Goal: Navigation & Orientation: Understand site structure

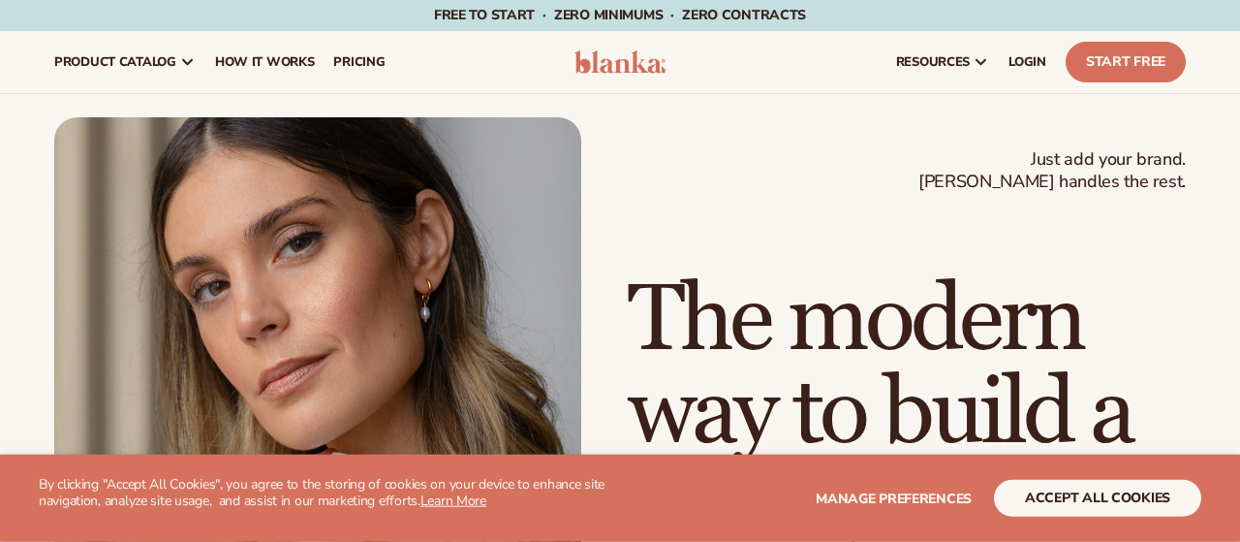
scroll to position [131, 0]
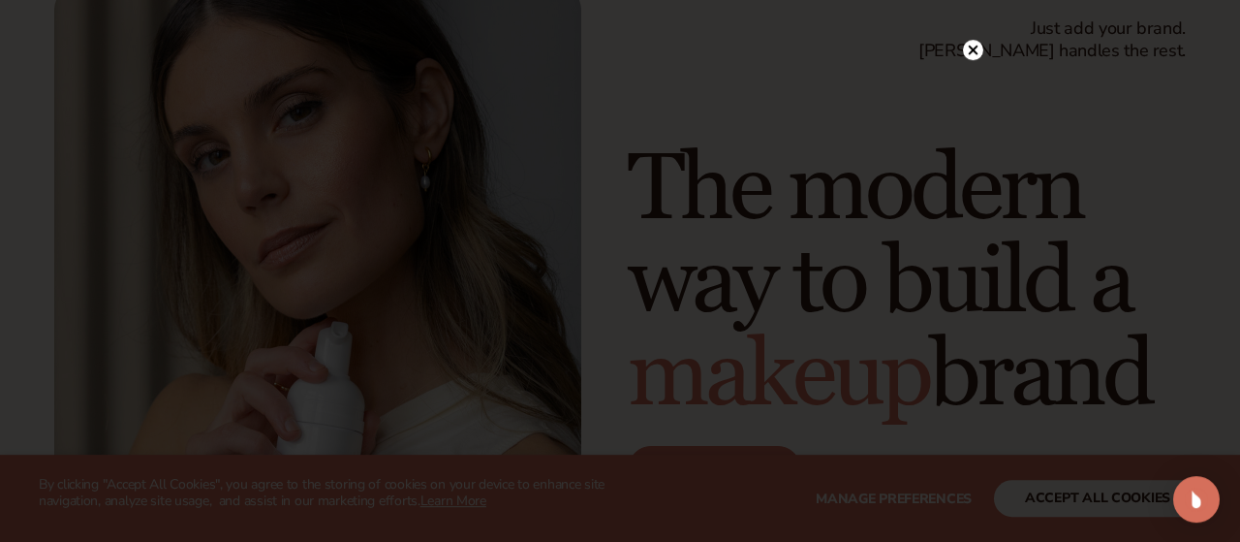
click at [972, 49] on icon at bounding box center [974, 51] width 10 height 10
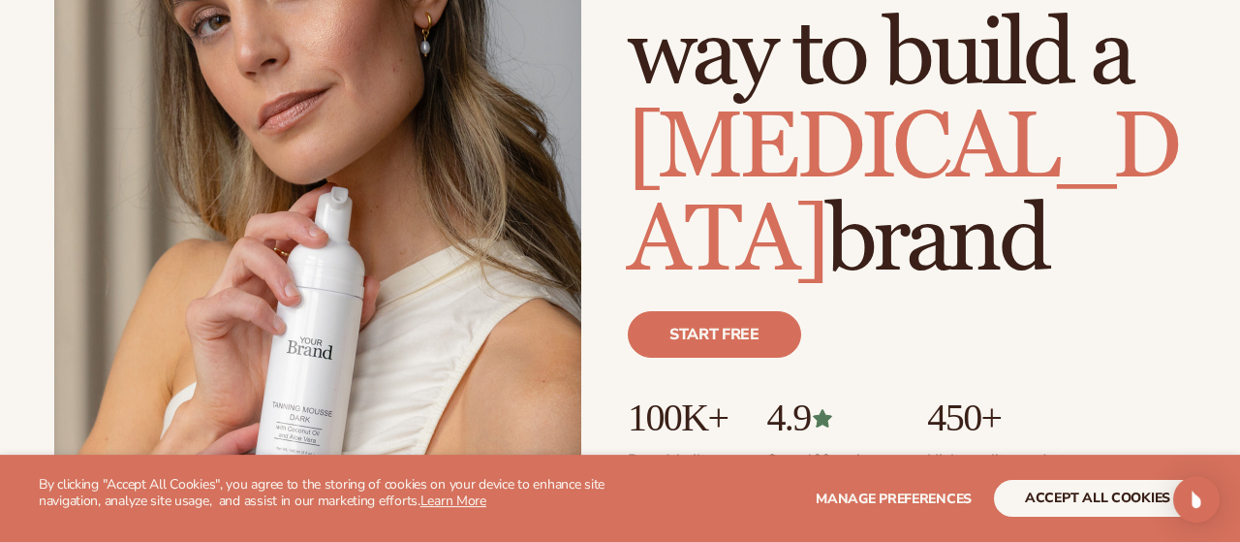
scroll to position [268, 0]
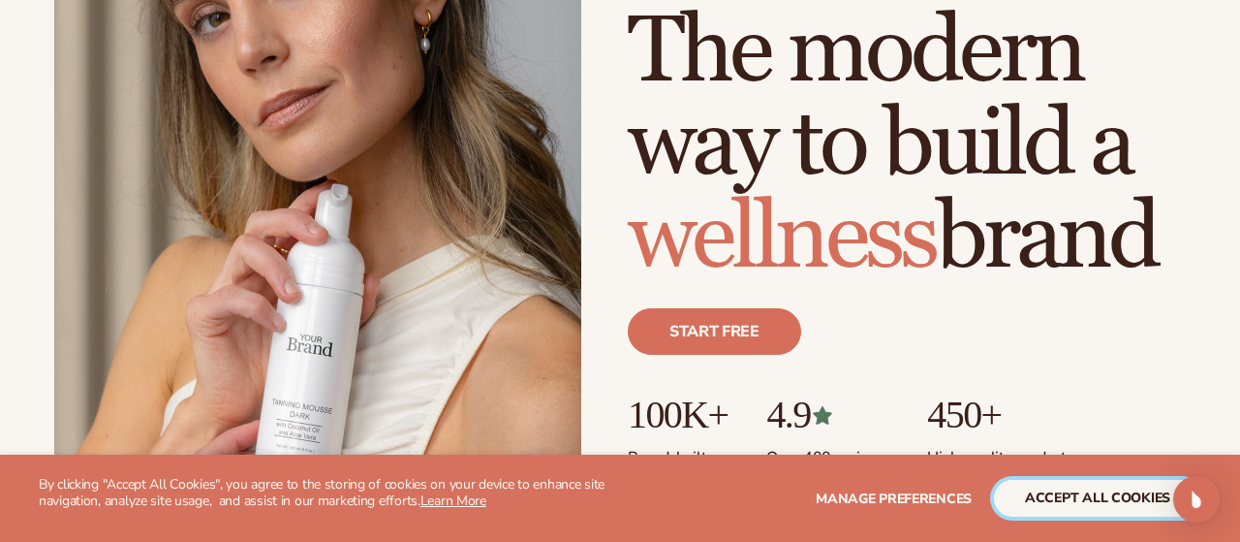
click at [1038, 493] on button "accept all cookies" at bounding box center [1097, 498] width 207 height 37
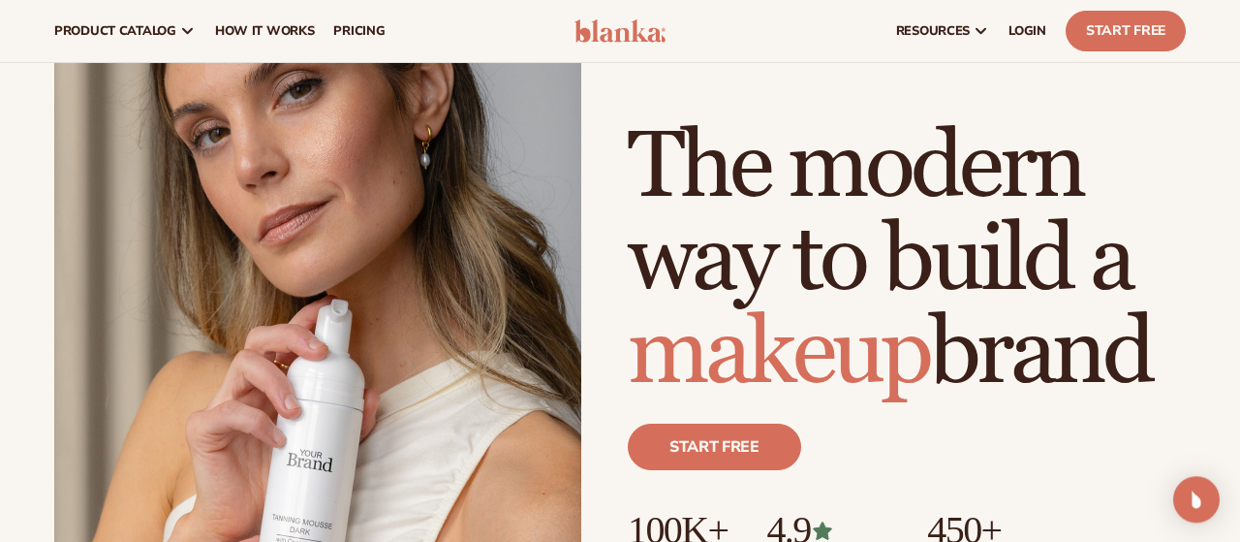
scroll to position [0, 0]
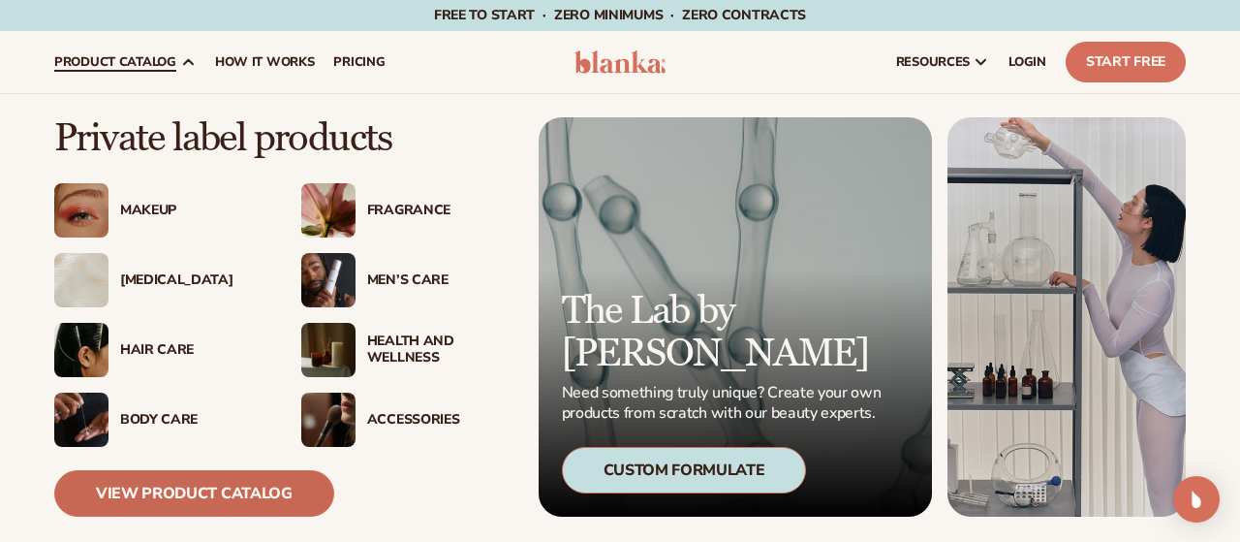
click at [174, 486] on link "View Product Catalog" at bounding box center [194, 493] width 280 height 47
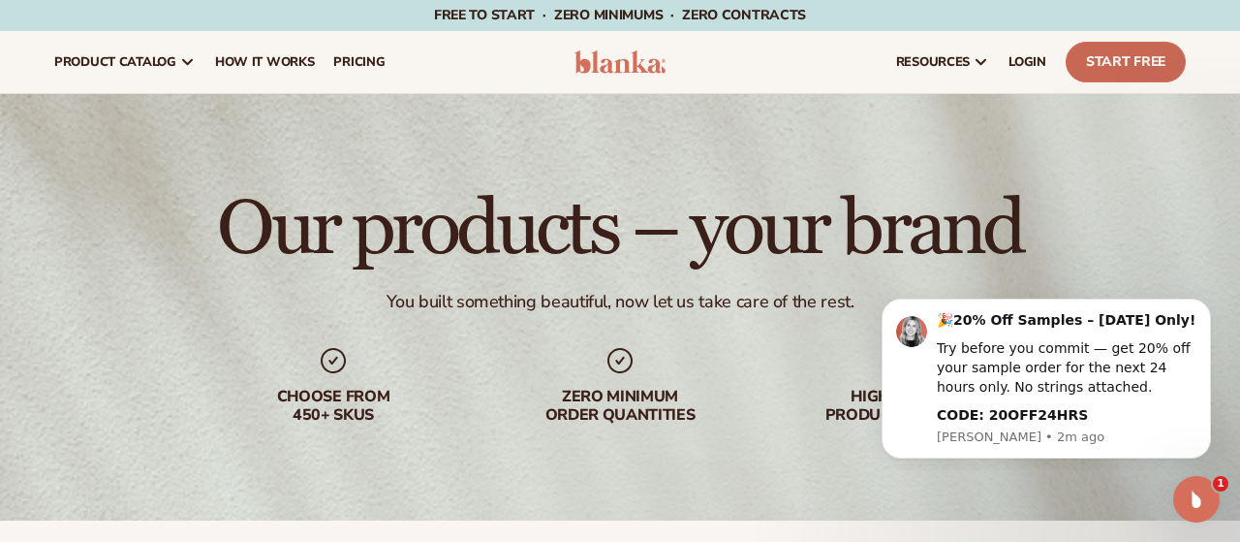
click at [1116, 61] on link "Start Free" at bounding box center [1126, 62] width 120 height 41
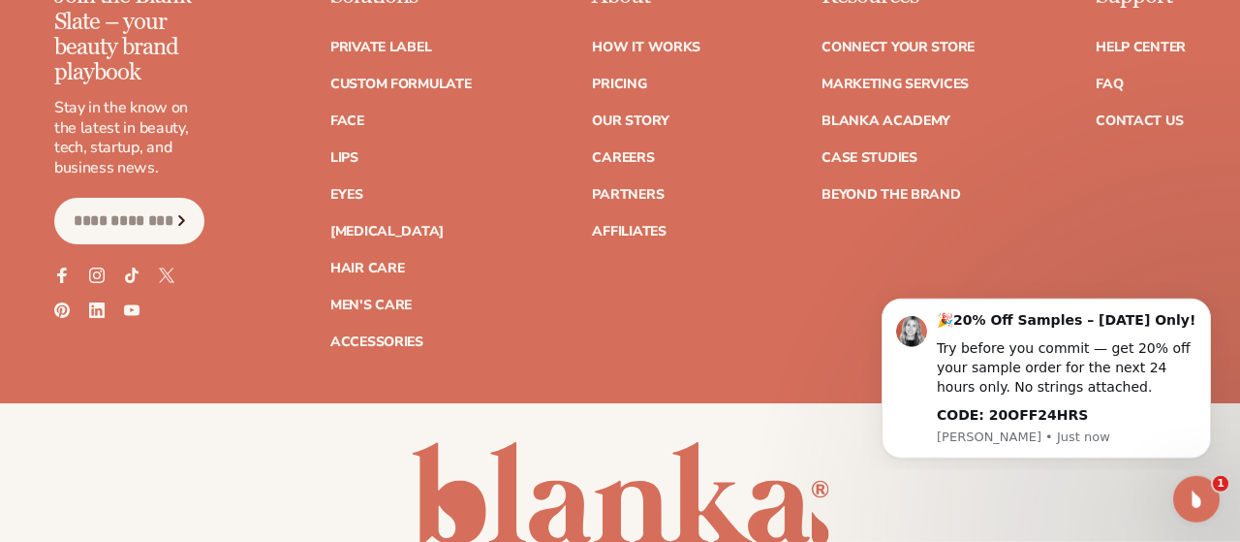
scroll to position [7723, 0]
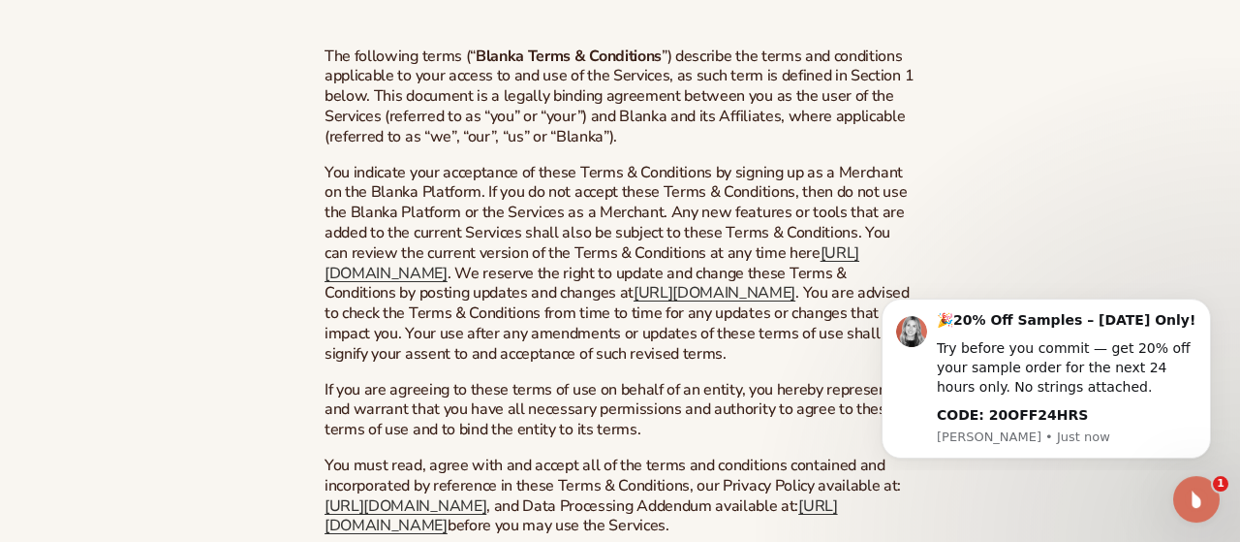
scroll to position [359, 0]
click at [1203, 303] on icon "Dismiss notification" at bounding box center [1206, 303] width 11 height 11
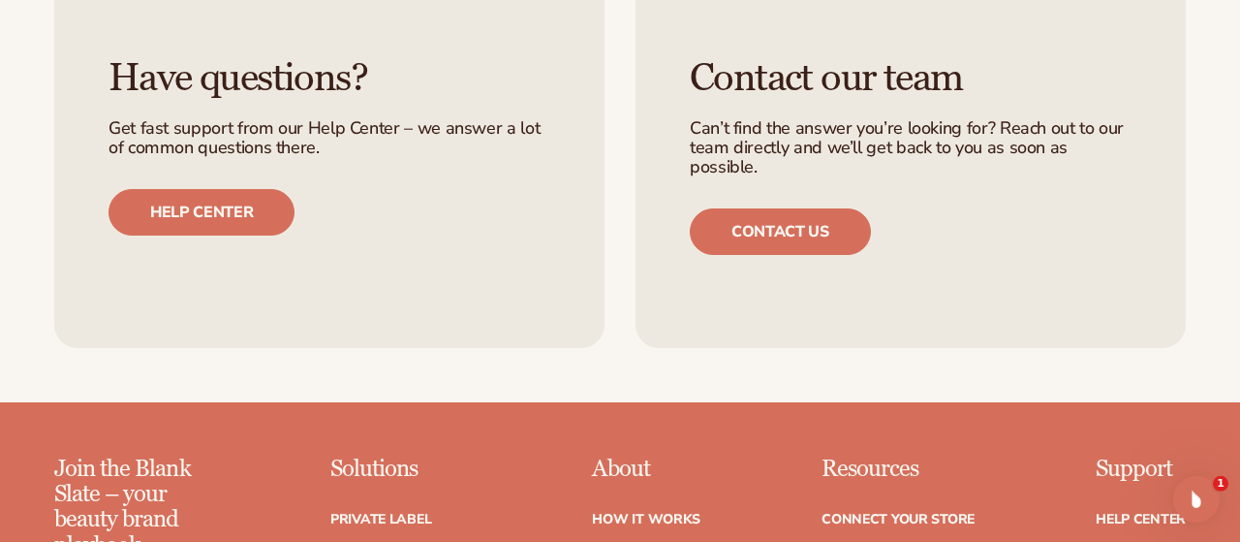
scroll to position [15493, 0]
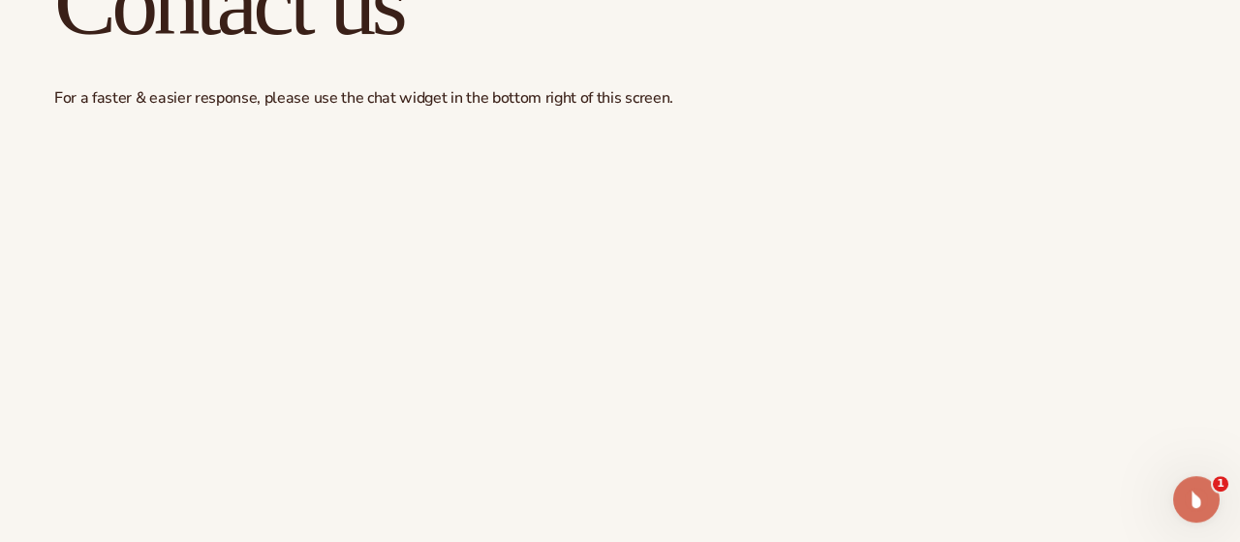
scroll to position [178, 0]
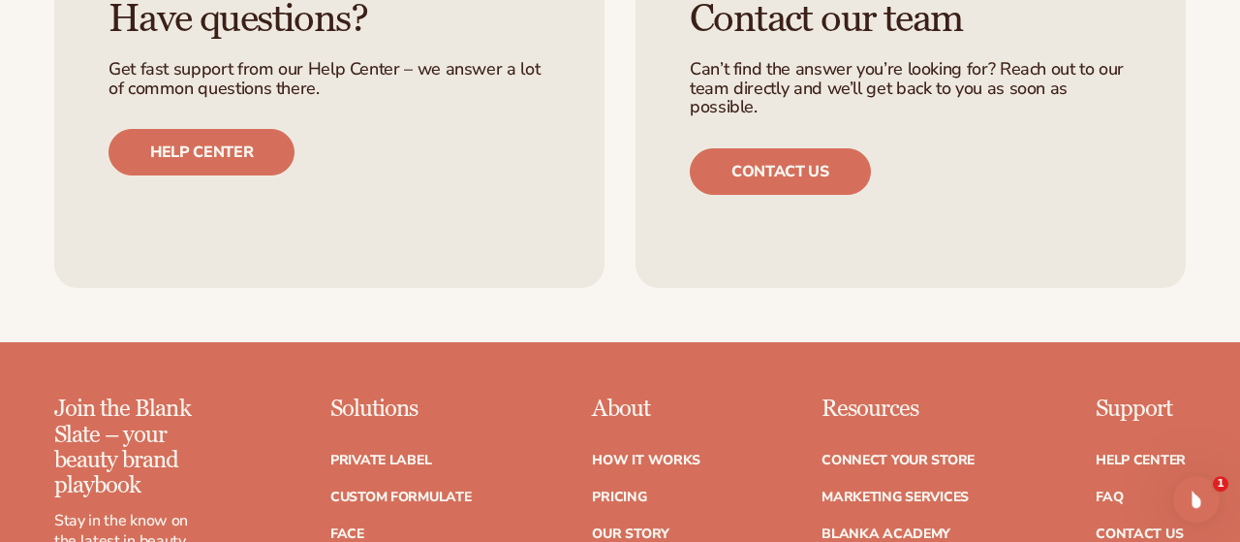
scroll to position [8908, 0]
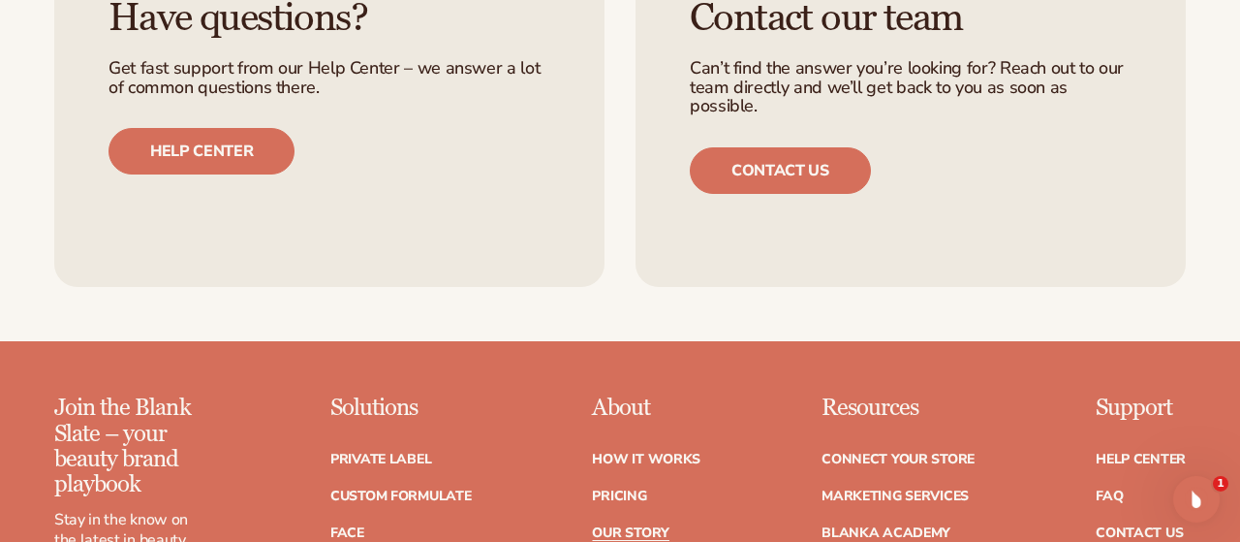
click at [628, 526] on link "Our Story" at bounding box center [630, 533] width 77 height 14
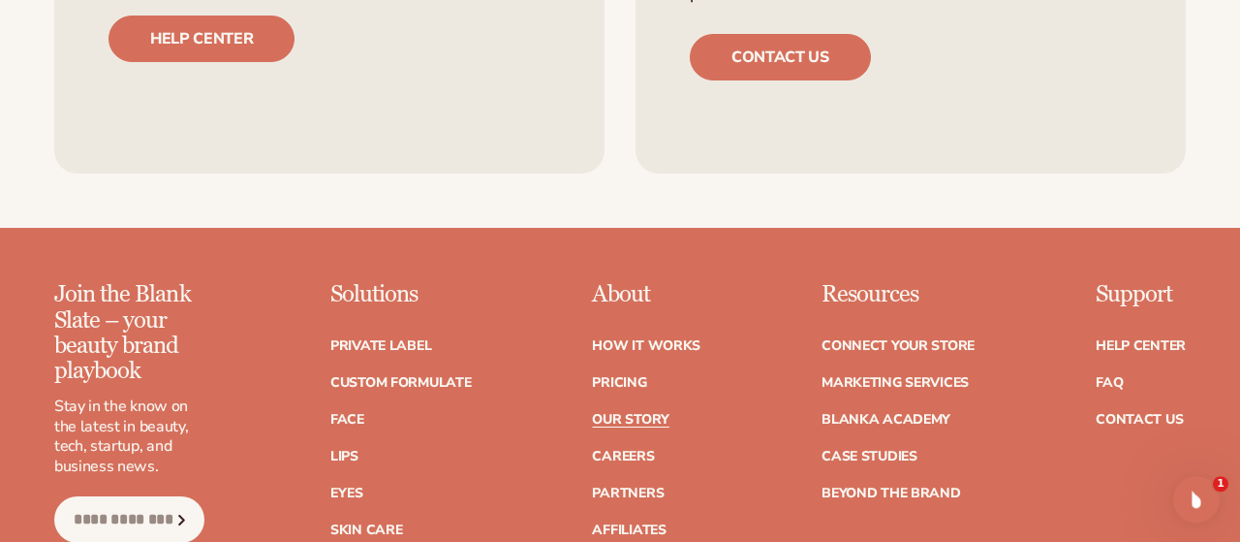
scroll to position [5018, 0]
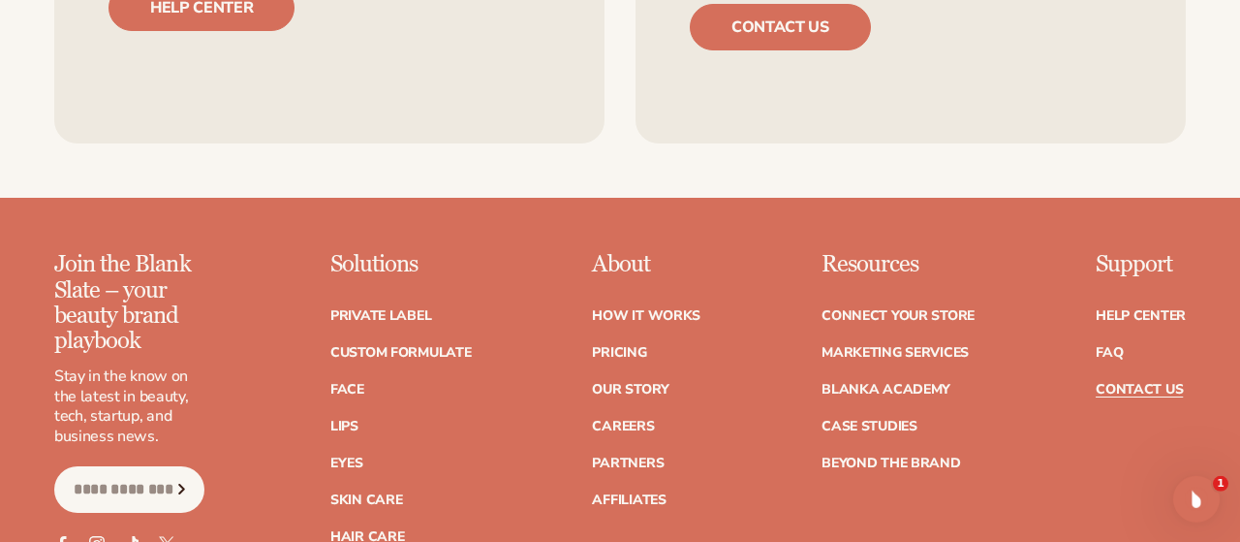
scroll to position [1582, 0]
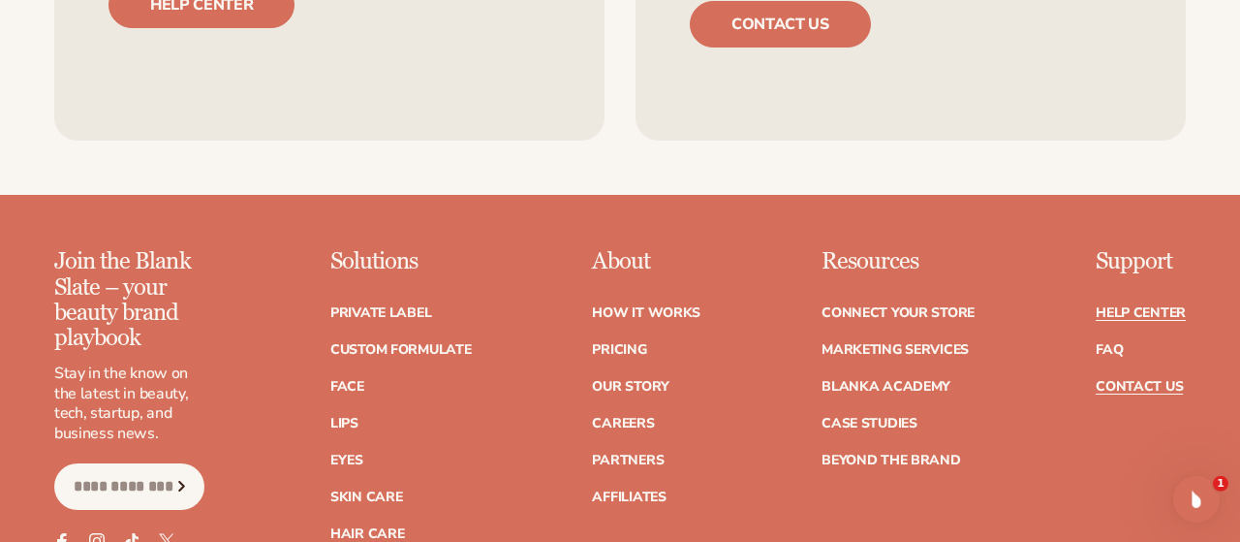
click at [1137, 307] on link "Help Center" at bounding box center [1141, 313] width 90 height 14
